Goal: Find contact information: Find contact information

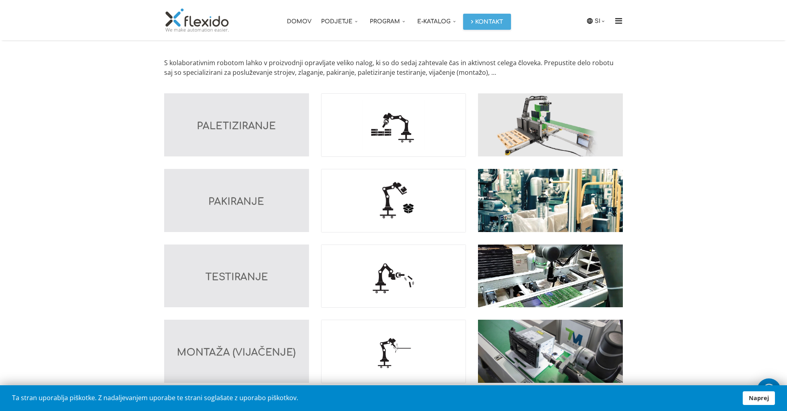
scroll to position [676, 0]
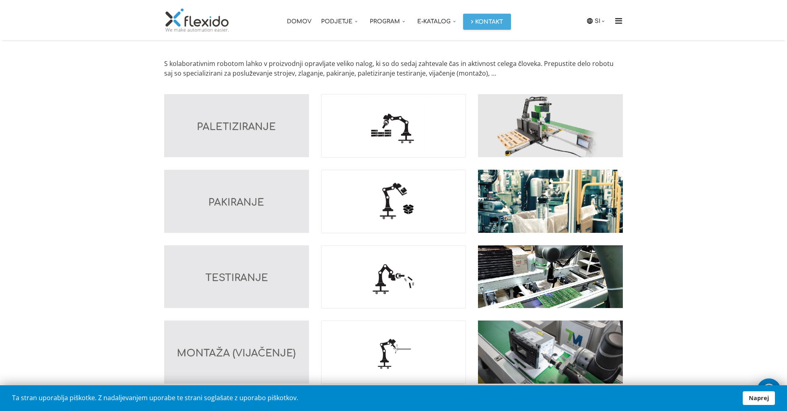
click at [552, 123] on img at bounding box center [550, 125] width 145 height 63
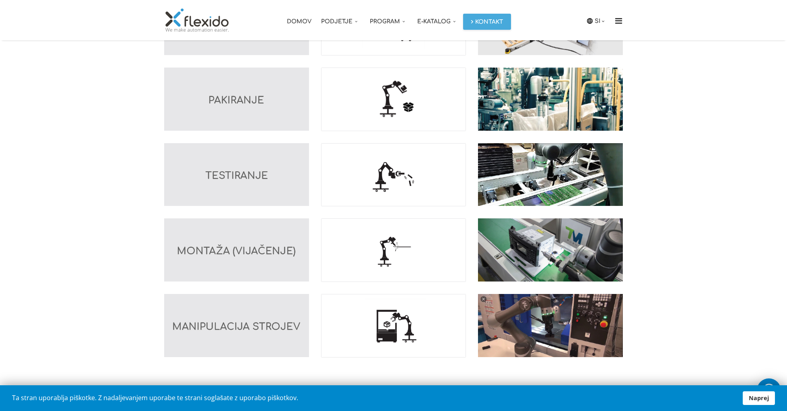
scroll to position [781, 0]
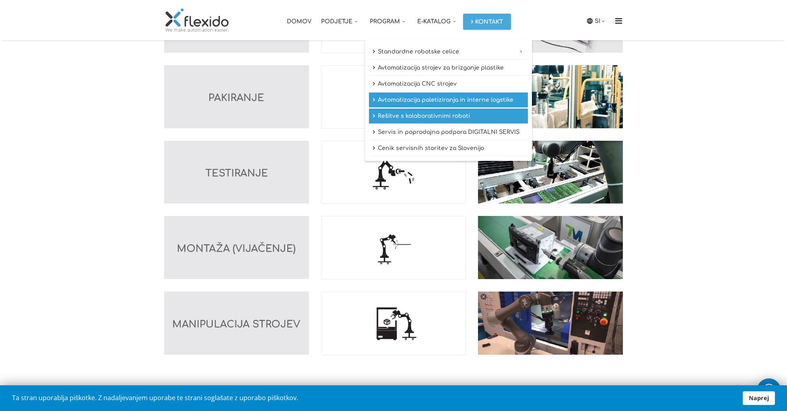
click at [415, 101] on link "Avtomatizacija paletiziranja in interne logstike" at bounding box center [448, 100] width 159 height 15
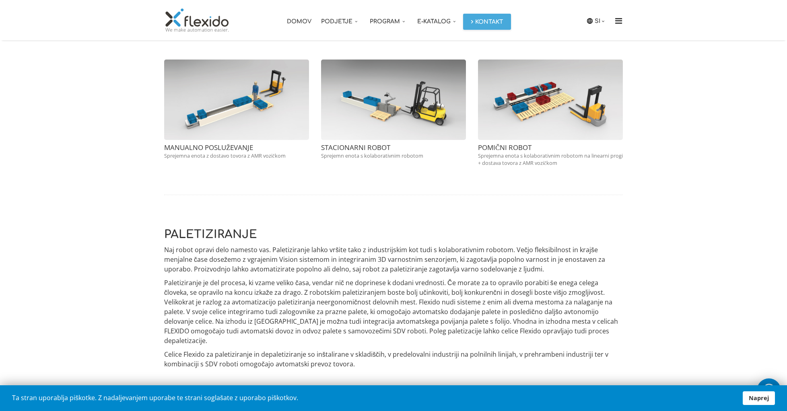
scroll to position [895, 0]
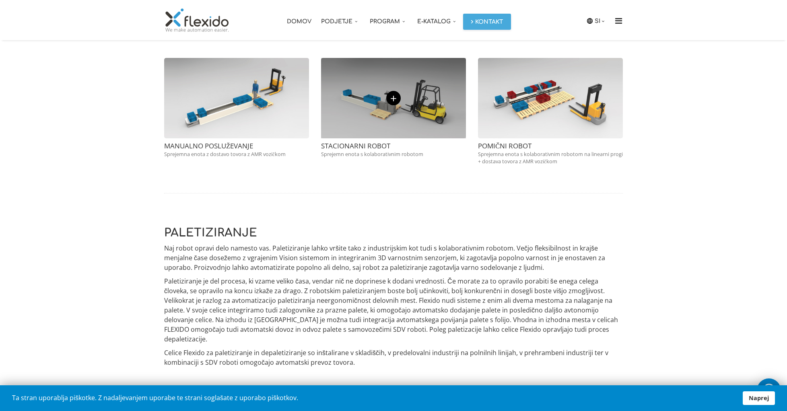
click at [399, 101] on link "+" at bounding box center [393, 98] width 14 height 14
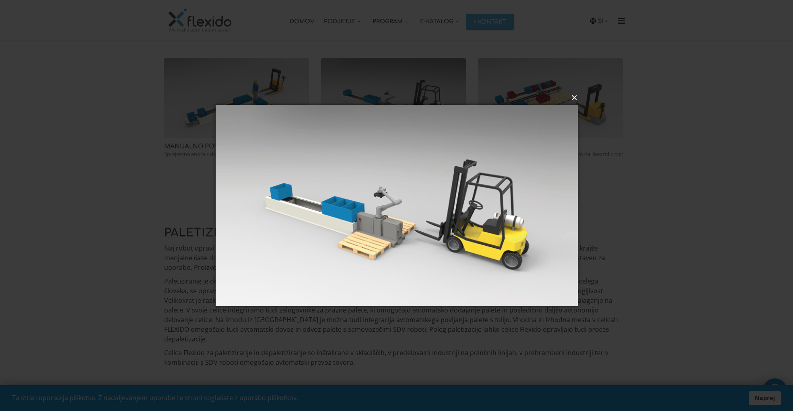
click at [576, 99] on button "×" at bounding box center [399, 98] width 362 height 18
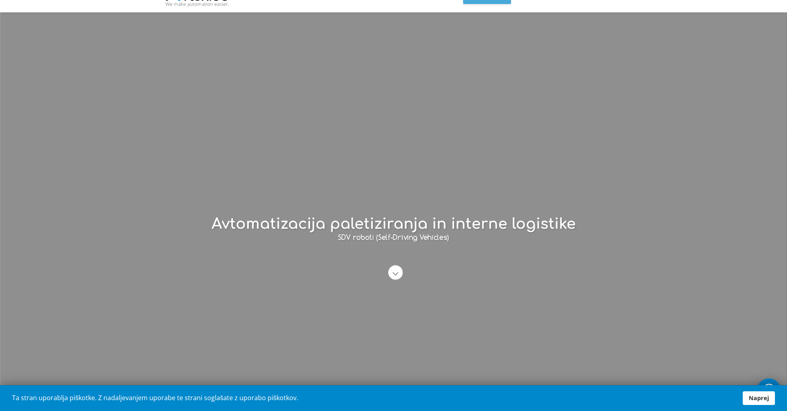
scroll to position [0, 0]
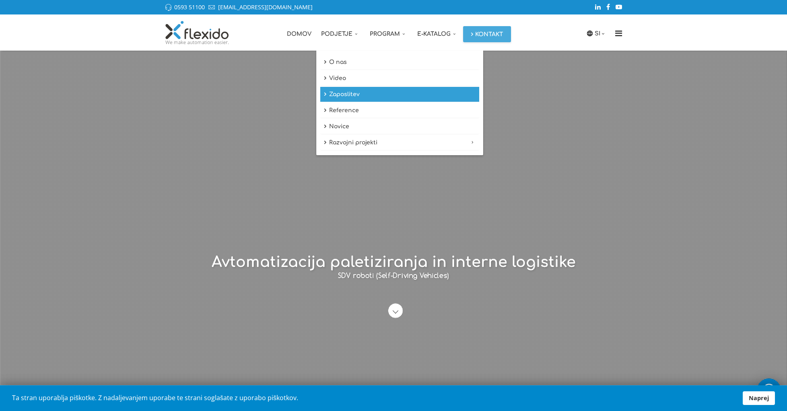
click at [345, 91] on link "Zaposlitev" at bounding box center [399, 94] width 159 height 15
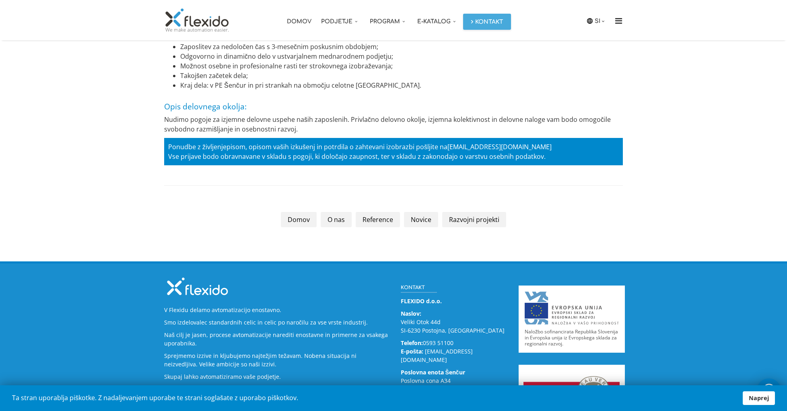
scroll to position [1758, 0]
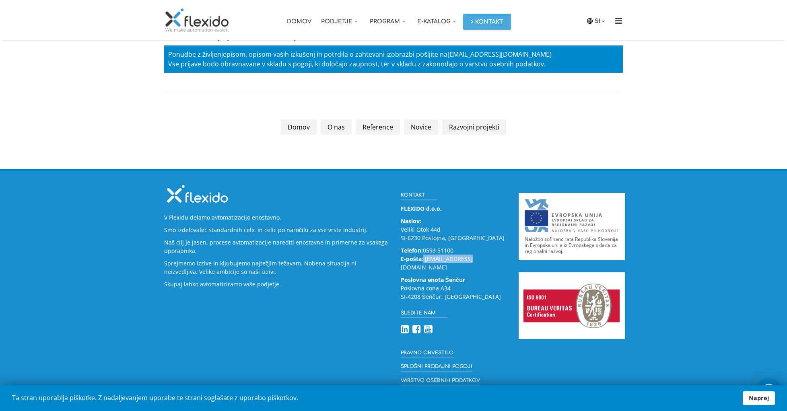
drag, startPoint x: 469, startPoint y: 261, endPoint x: 426, endPoint y: 263, distance: 43.5
click at [424, 261] on p "Telefon: 0593 51100 E-pošta: info@flexido.eu" at bounding box center [454, 258] width 106 height 25
copy link "[EMAIL_ADDRESS][DOMAIN_NAME]"
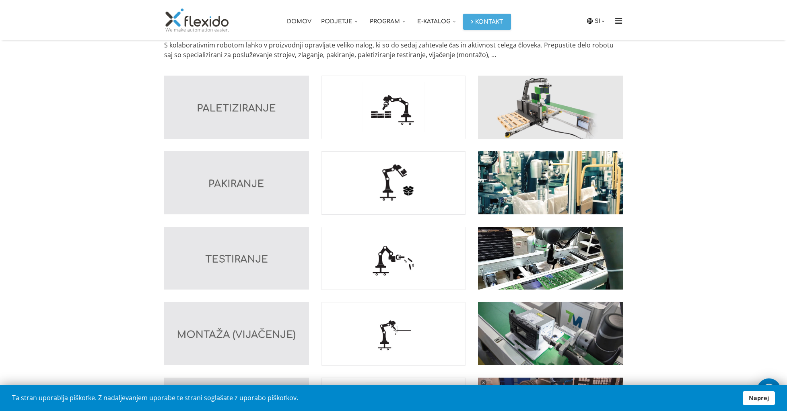
scroll to position [693, 0]
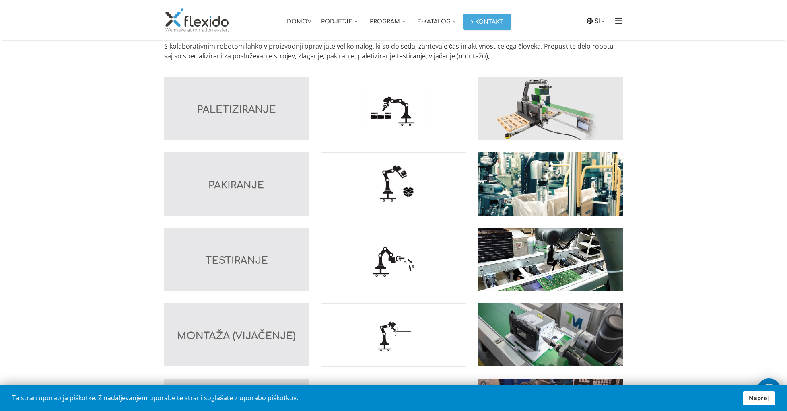
click at [527, 107] on img at bounding box center [550, 108] width 145 height 63
